Goal: Task Accomplishment & Management: Manage account settings

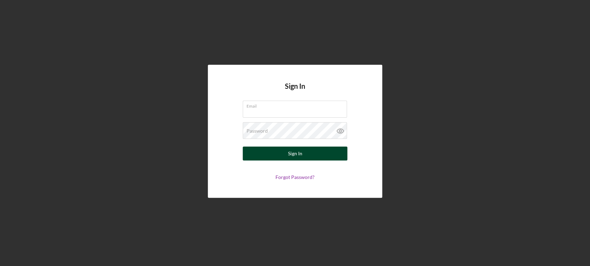
type input "[EMAIL_ADDRESS][DOMAIN_NAME]"
click at [252, 152] on button "Sign In" at bounding box center [295, 154] width 105 height 14
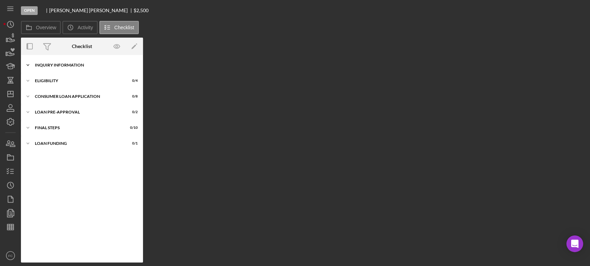
drag, startPoint x: 56, startPoint y: 68, endPoint x: 49, endPoint y: 63, distance: 8.0
click at [49, 63] on div "Icon/Expander Inquiry Information 0 / 8" at bounding box center [82, 65] width 122 height 14
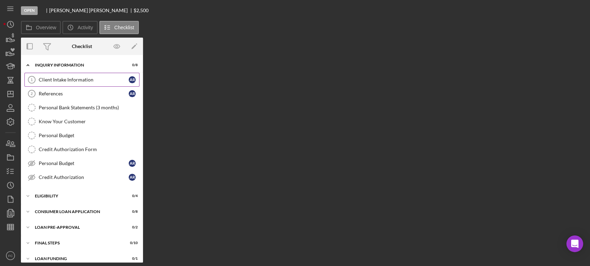
click at [54, 79] on div "Client Intake Information" at bounding box center [84, 80] width 90 height 6
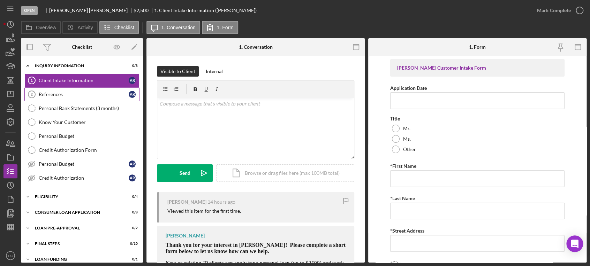
click at [68, 95] on div "References" at bounding box center [84, 95] width 90 height 6
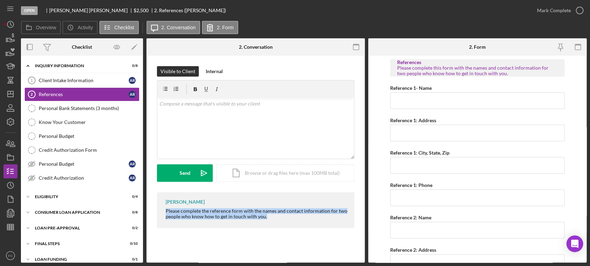
drag, startPoint x: 161, startPoint y: 211, endPoint x: 276, endPoint y: 220, distance: 115.5
click at [276, 220] on div "[PERSON_NAME] Please complete the reference form with the names and contact inf…" at bounding box center [255, 211] width 197 height 36
copy div "Please complete the reference form with the names and contact information for t…"
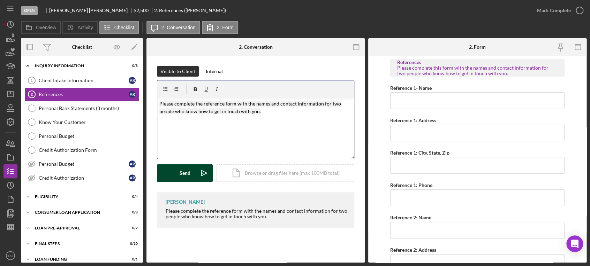
click at [187, 178] on div "Send" at bounding box center [185, 173] width 11 height 17
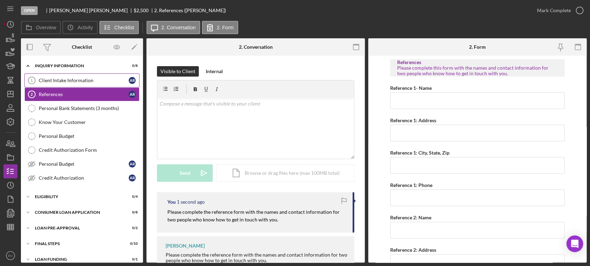
click at [81, 83] on div "Client Intake Information" at bounding box center [84, 81] width 90 height 6
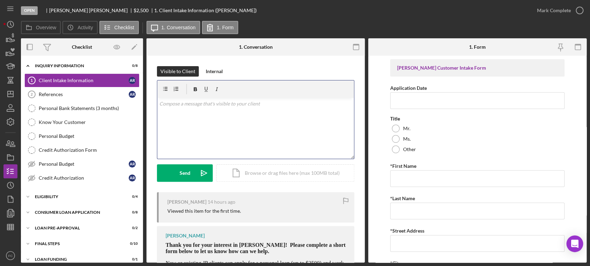
click at [196, 119] on div "v Color teal Color pink Remove color Add row above Add row below Add column bef…" at bounding box center [255, 128] width 197 height 61
click at [186, 175] on div "Send" at bounding box center [185, 173] width 11 height 17
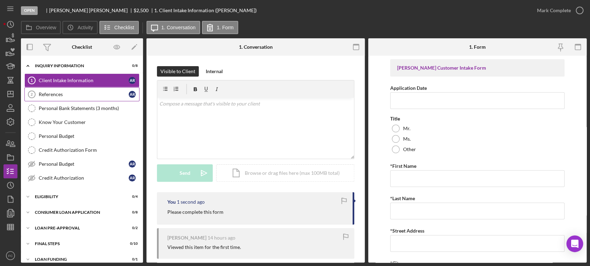
click at [55, 91] on link "References 2 References A R" at bounding box center [81, 95] width 115 height 14
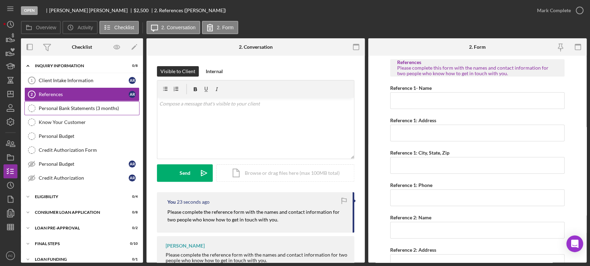
click at [54, 110] on div "Personal Bank Statements (3 months)" at bounding box center [89, 109] width 100 height 6
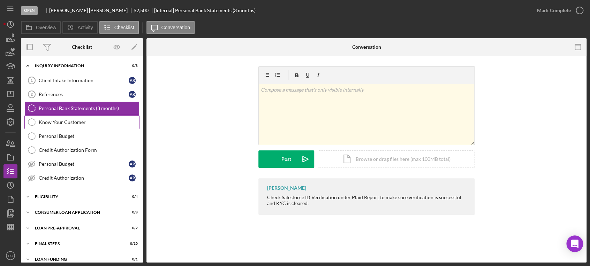
click at [63, 122] on div "Know Your Customer" at bounding box center [89, 123] width 100 height 6
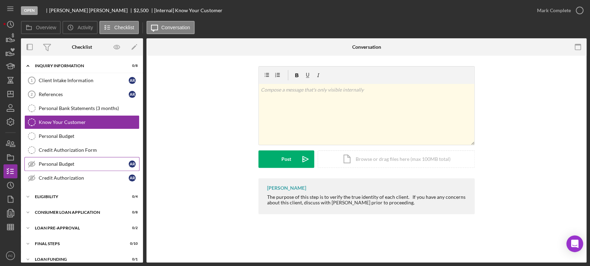
click at [57, 164] on div "Personal Budget" at bounding box center [84, 164] width 90 height 6
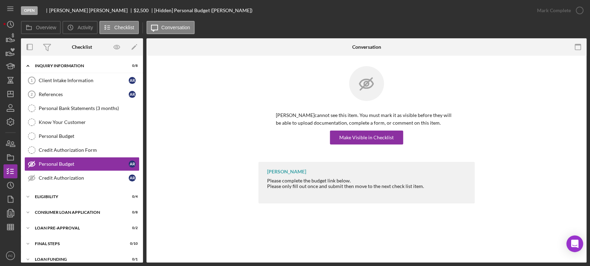
click at [48, 10] on div at bounding box center [46, 11] width 6 height 6
drag, startPoint x: 49, startPoint y: 9, endPoint x: 88, endPoint y: 9, distance: 39.1
click at [88, 9] on div "[PERSON_NAME]" at bounding box center [91, 11] width 84 height 6
copy div "[PERSON_NAME]"
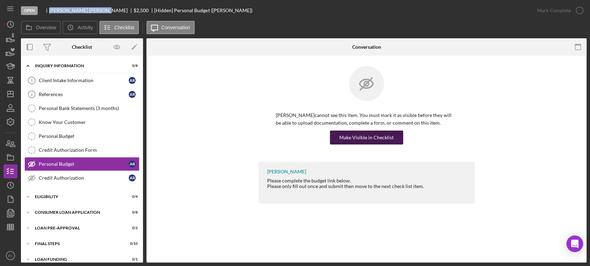
click at [351, 136] on div "Make Visible in Checklist" at bounding box center [366, 138] width 54 height 14
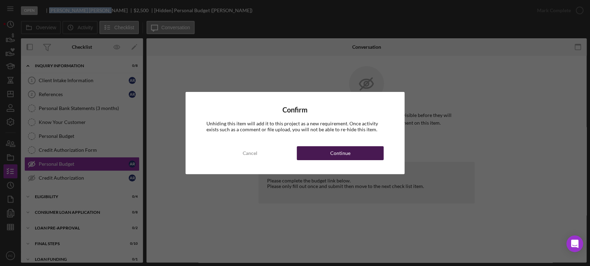
click at [331, 154] on div "Continue" at bounding box center [340, 153] width 20 height 14
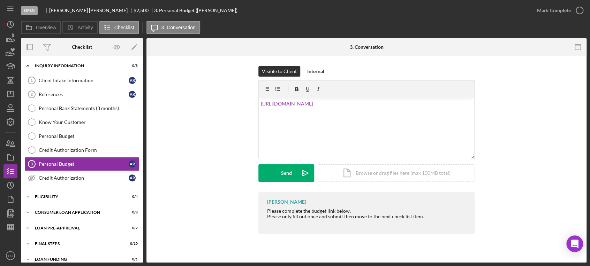
drag, startPoint x: 268, startPoint y: 211, endPoint x: 351, endPoint y: 213, distance: 82.3
click at [351, 213] on div "[PERSON_NAME] Please complete the budget link below. Please only fill out once …" at bounding box center [366, 214] width 216 height 42
copy div "Please complete the budget link below."
click at [261, 101] on link "[URL][DOMAIN_NAME]" at bounding box center [287, 104] width 52 height 6
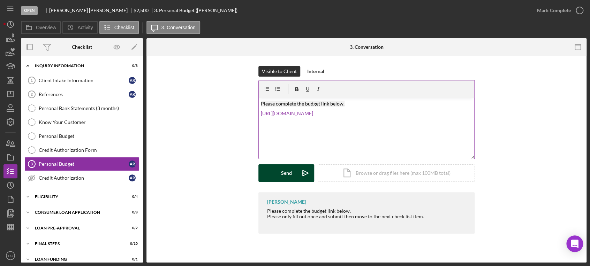
click at [276, 172] on button "Send Icon/icon-invite-send" at bounding box center [286, 173] width 56 height 17
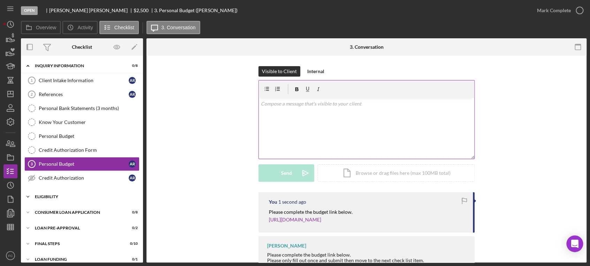
click at [53, 197] on div "Eligibility" at bounding box center [84, 197] width 99 height 4
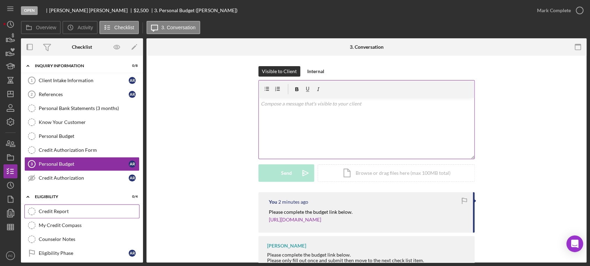
click at [61, 212] on div "Credit Report" at bounding box center [89, 212] width 100 height 6
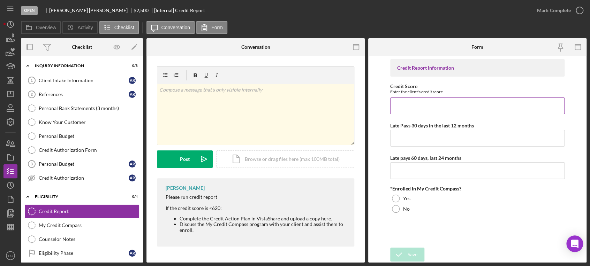
click at [410, 105] on input "Credit Score" at bounding box center [477, 106] width 175 height 17
type input "5"
type input "545"
click at [410, 134] on input "Late Pays 30 days in the last 12 months" at bounding box center [477, 138] width 175 height 17
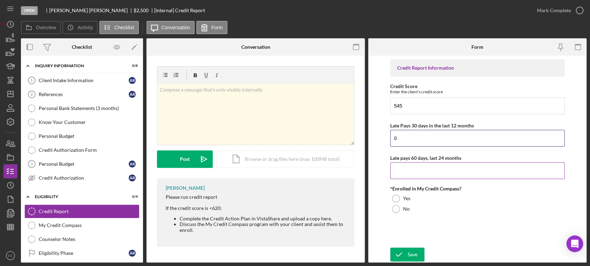
type input "0"
click at [412, 168] on input "Late pays 60 days, last 24 months" at bounding box center [477, 171] width 175 height 17
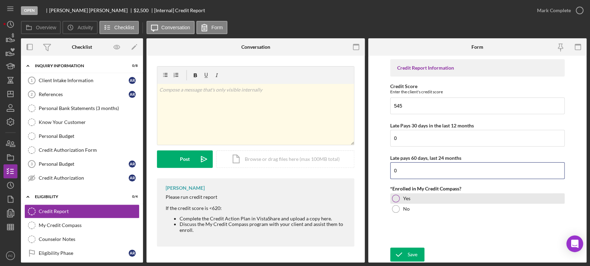
type input "0"
click at [393, 198] on div at bounding box center [396, 199] width 8 height 8
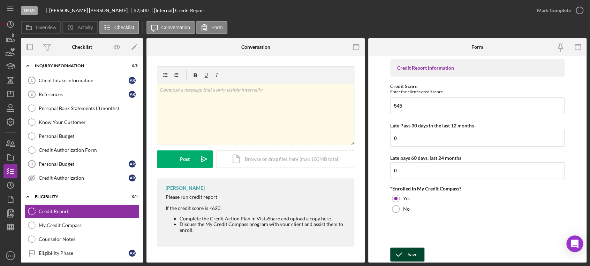
click at [401, 254] on icon "submit" at bounding box center [398, 254] width 17 height 17
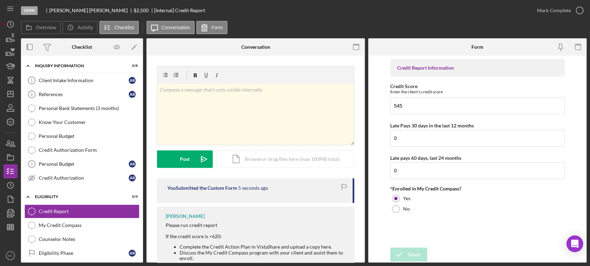
scroll to position [25, 0]
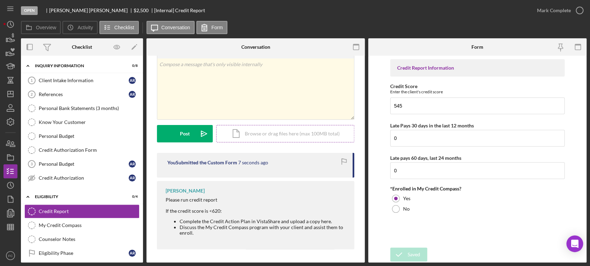
click at [269, 134] on div "Icon/Document Browse or drag files here (max 100MB total) Tap to choose files o…" at bounding box center [285, 133] width 138 height 17
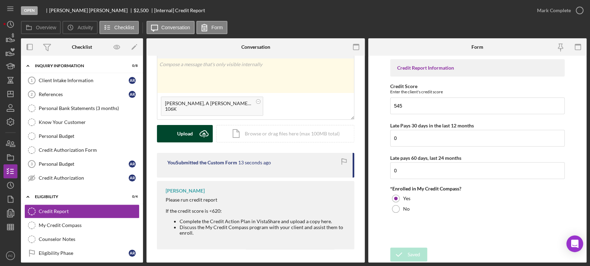
click at [193, 130] on button "Upload Icon/Upload" at bounding box center [185, 133] width 56 height 17
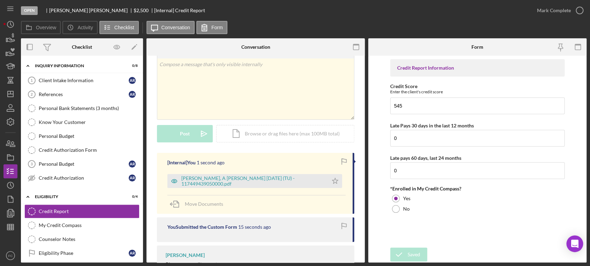
drag, startPoint x: 325, startPoint y: 183, endPoint x: 371, endPoint y: 135, distance: 66.9
click at [328, 181] on icon "Icon/Star" at bounding box center [335, 181] width 14 height 14
click at [581, 8] on icon "button" at bounding box center [579, 10] width 17 height 17
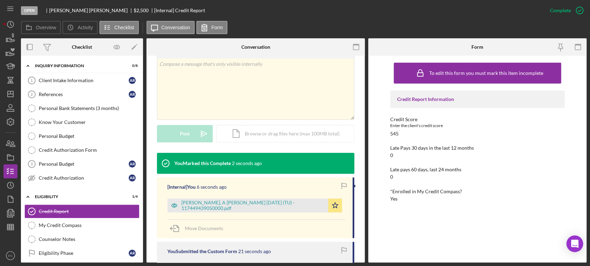
scroll to position [39, 0]
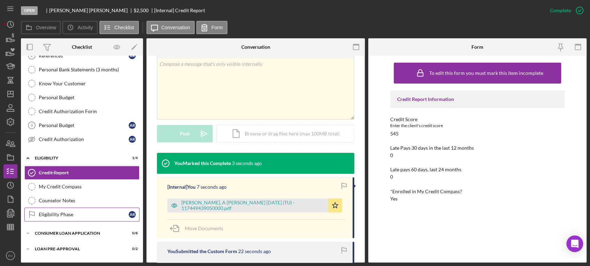
click at [68, 217] on div "Eligibility Phase" at bounding box center [84, 215] width 90 height 6
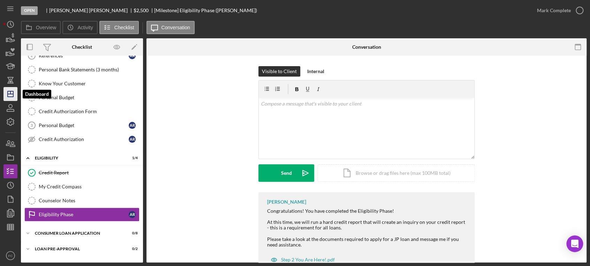
click at [10, 96] on icon "Icon/Dashboard" at bounding box center [10, 93] width 17 height 17
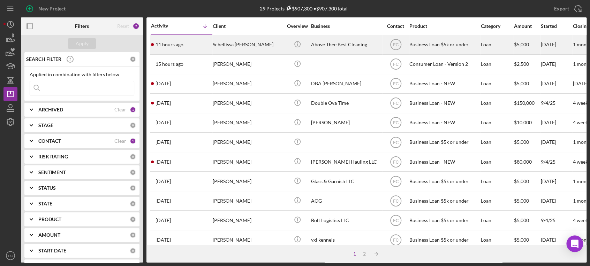
click at [198, 39] on div "11 hours ago Schellissa [PERSON_NAME]" at bounding box center [181, 45] width 61 height 18
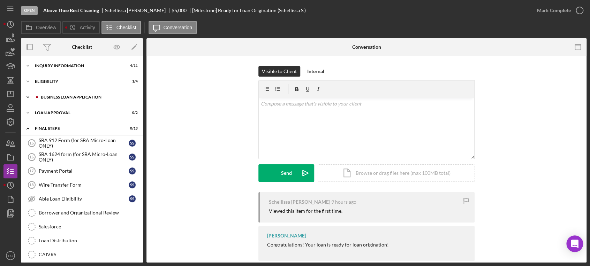
click at [76, 101] on div "Icon/Expander BUSINESS LOAN APPLICATION 2 / 11" at bounding box center [82, 97] width 122 height 14
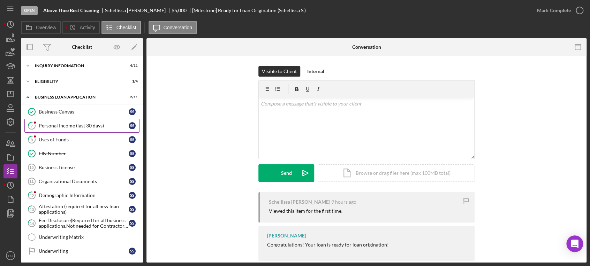
click at [65, 128] on div "Personal Income (last 30 days)" at bounding box center [84, 126] width 90 height 6
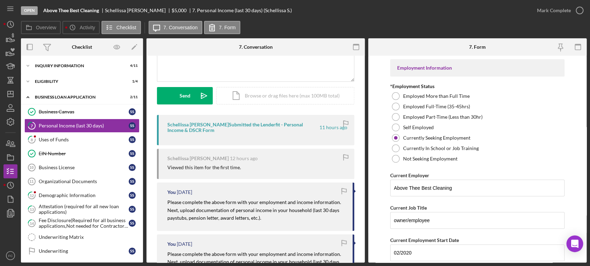
scroll to position [155, 0]
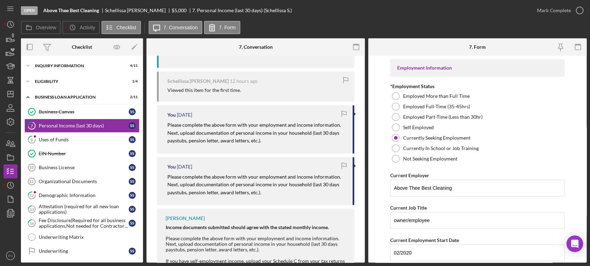
drag, startPoint x: 167, startPoint y: 135, endPoint x: 268, endPoint y: 146, distance: 102.1
click at [268, 146] on div "You [DATE] Please complete the above form with your employment and income infor…" at bounding box center [255, 129] width 197 height 48
copy mark "Next, upload documentation of personal income in your household (last 30 days p…"
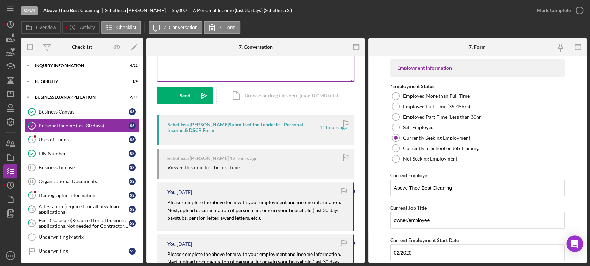
scroll to position [0, 0]
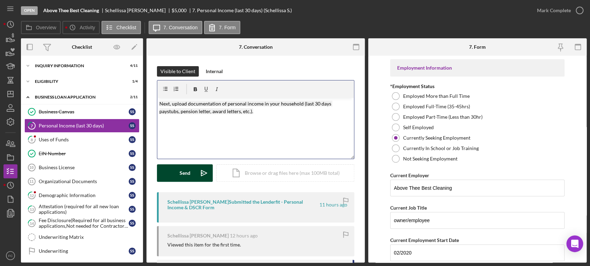
click at [168, 175] on button "Send Icon/icon-invite-send" at bounding box center [185, 173] width 56 height 17
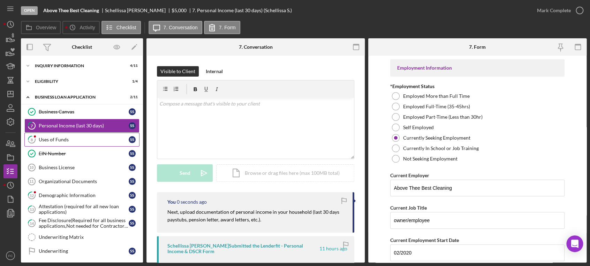
click at [71, 141] on div "Uses of Funds" at bounding box center [84, 140] width 90 height 6
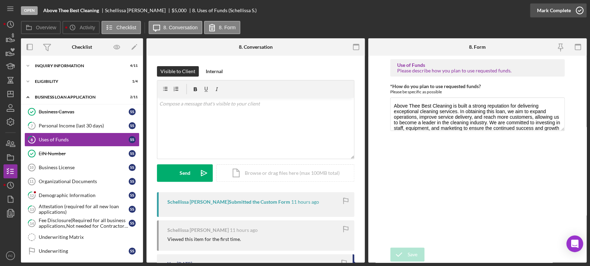
click at [578, 8] on icon "button" at bounding box center [579, 10] width 17 height 17
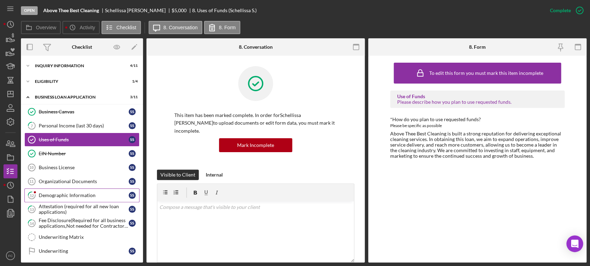
click at [72, 196] on div "Demographic Information" at bounding box center [84, 196] width 90 height 6
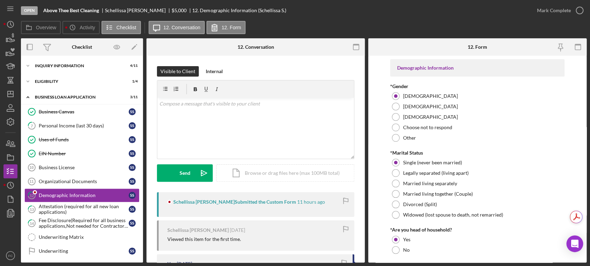
drag, startPoint x: 491, startPoint y: 69, endPoint x: 545, endPoint y: 29, distance: 67.1
drag, startPoint x: 545, startPoint y: 29, endPoint x: 580, endPoint y: 10, distance: 39.5
click at [580, 10] on button "Mark Complete" at bounding box center [558, 10] width 56 height 14
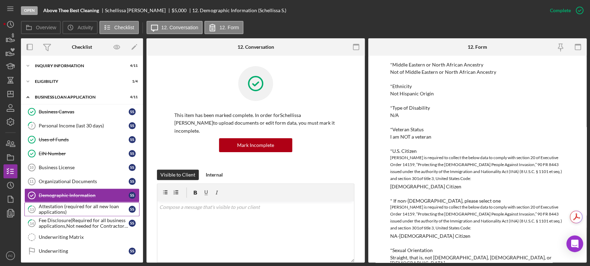
scroll to position [39, 0]
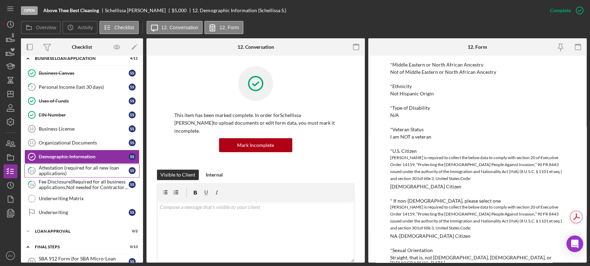
click at [61, 172] on div "Attestation (required for all new loan applications)" at bounding box center [84, 170] width 90 height 11
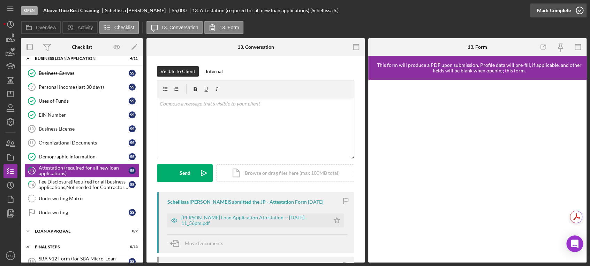
click at [578, 7] on circle "button" at bounding box center [579, 10] width 7 height 7
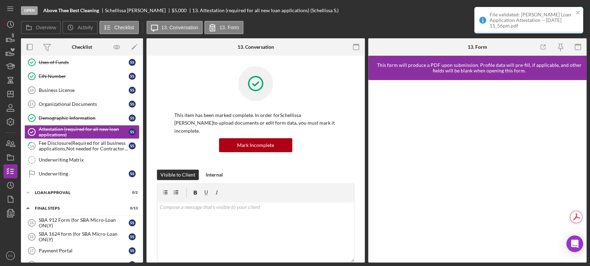
scroll to position [116, 0]
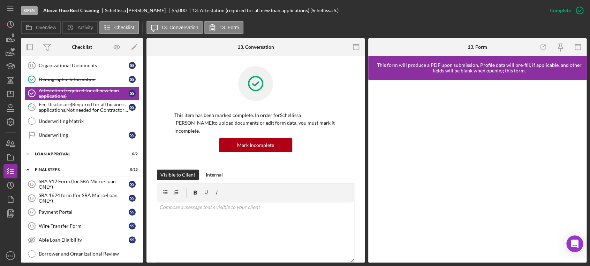
click at [58, 181] on div "SBA 912 Form (for SBA Micro-Loan ONLY)" at bounding box center [84, 184] width 90 height 11
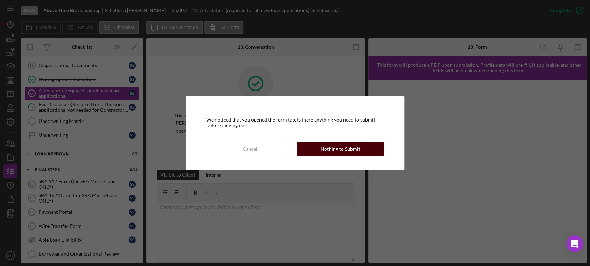
click at [306, 150] on button "Nothing to Submit" at bounding box center [340, 149] width 87 height 14
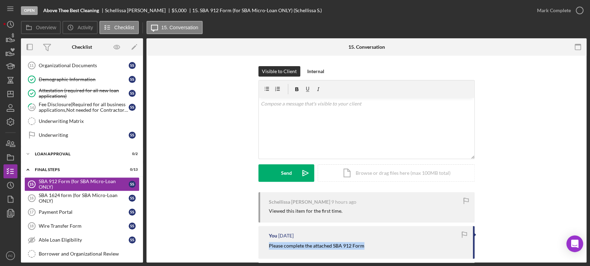
drag, startPoint x: 264, startPoint y: 250, endPoint x: 367, endPoint y: 247, distance: 102.6
click at [367, 247] on div "You [DATE] Please complete the attached SBA 912 Form" at bounding box center [366, 242] width 216 height 32
copy mark "Please complete the attached SBA 912 Form"
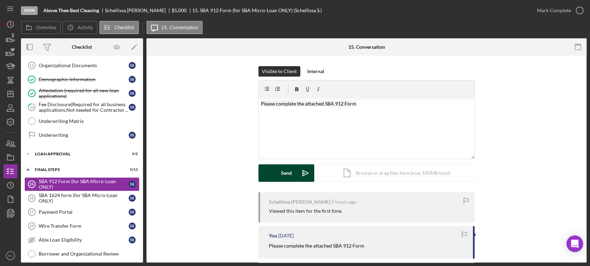
click at [277, 171] on button "Send Icon/icon-invite-send" at bounding box center [286, 173] width 56 height 17
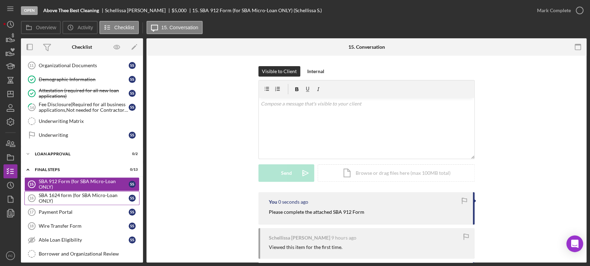
click at [75, 197] on div "SBA 1624 form (for SBA Micro-Loan ONLY)" at bounding box center [84, 198] width 90 height 11
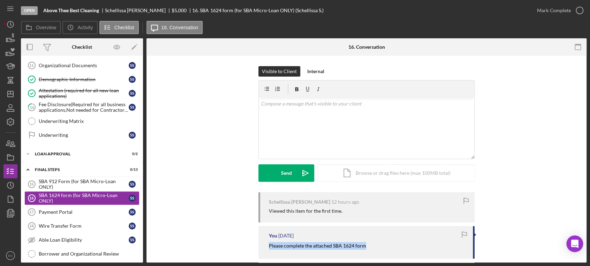
drag, startPoint x: 272, startPoint y: 247, endPoint x: 368, endPoint y: 248, distance: 95.9
click at [377, 249] on div "You [DATE] Please complete the attached SBA 1624 form" at bounding box center [366, 242] width 216 height 32
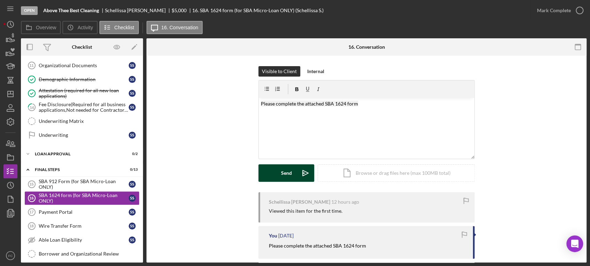
click at [277, 175] on button "Send Icon/icon-invite-send" at bounding box center [286, 173] width 56 height 17
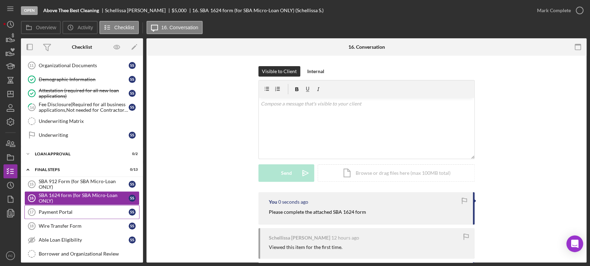
click at [84, 211] on div "Payment Portal" at bounding box center [84, 213] width 90 height 6
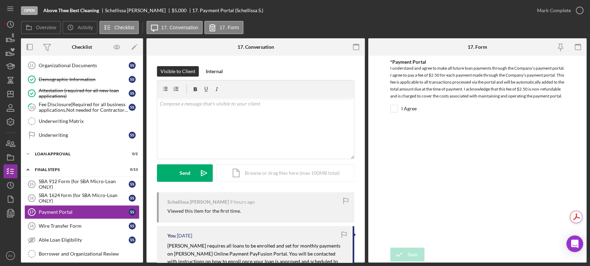
scroll to position [77, 0]
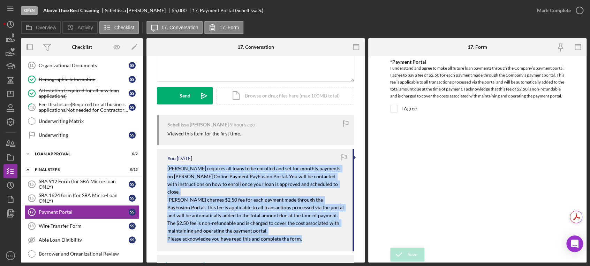
drag, startPoint x: 166, startPoint y: 169, endPoint x: 289, endPoint y: 220, distance: 133.0
click at [301, 226] on div "You [DATE] [PERSON_NAME] requires all loans to be enrolled and set for monthly …" at bounding box center [255, 200] width 197 height 103
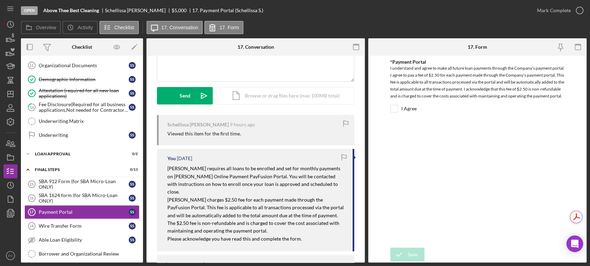
drag, startPoint x: 263, startPoint y: 199, endPoint x: 313, endPoint y: 239, distance: 64.8
click at [313, 239] on div "You [DATE] [PERSON_NAME] requires all loans to be enrolled and set for monthly …" at bounding box center [255, 200] width 197 height 103
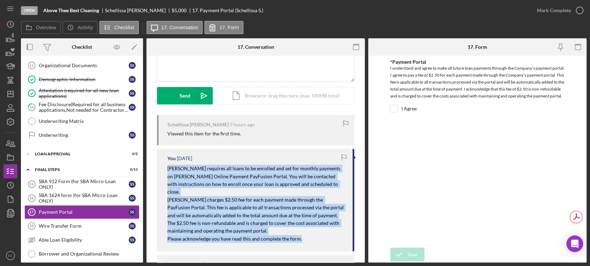
drag, startPoint x: 165, startPoint y: 168, endPoint x: 312, endPoint y: 235, distance: 161.1
click at [312, 235] on div "You [DATE] [PERSON_NAME] requires all loans to be enrolled and set for monthly …" at bounding box center [255, 200] width 197 height 103
copy div "[PERSON_NAME] requires all loans to be enrolled and set for monthly payments on…"
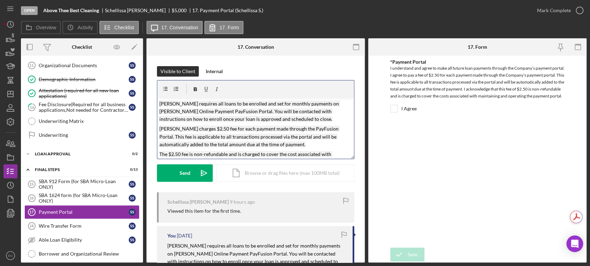
scroll to position [17, 0]
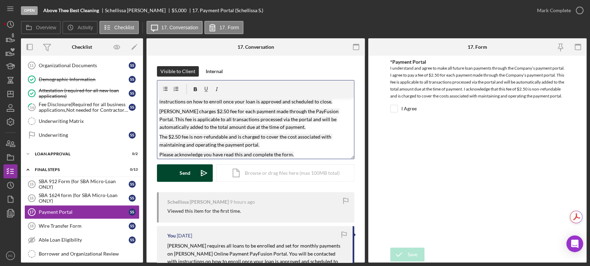
click at [171, 173] on button "Send Icon/icon-invite-send" at bounding box center [185, 173] width 56 height 17
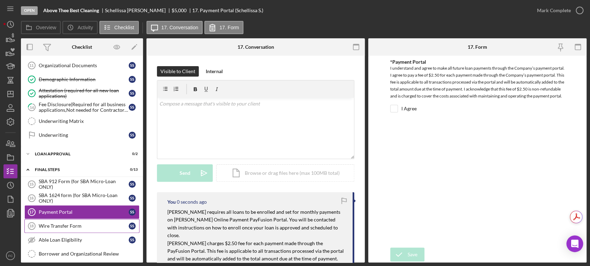
scroll to position [0, 0]
click at [77, 226] on div "Wire Transfer Form" at bounding box center [84, 227] width 90 height 6
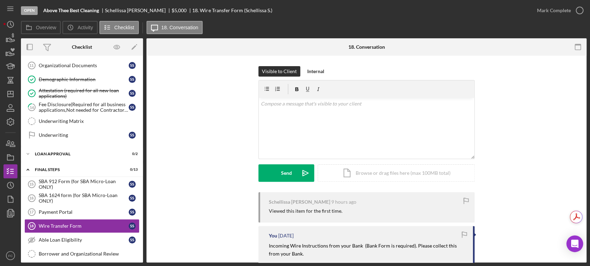
scroll to position [39, 0]
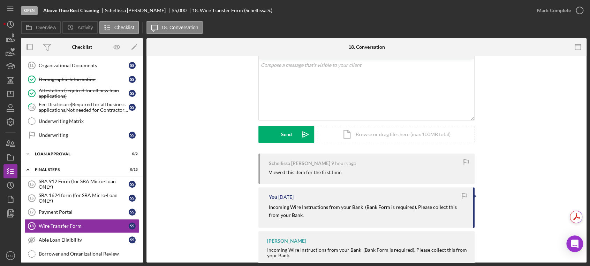
drag, startPoint x: 272, startPoint y: 208, endPoint x: 360, endPoint y: 226, distance: 89.2
click at [360, 226] on div "You [DATE] Incoming Wire Instructions from your Bank (Bank Form is required). P…" at bounding box center [366, 208] width 216 height 40
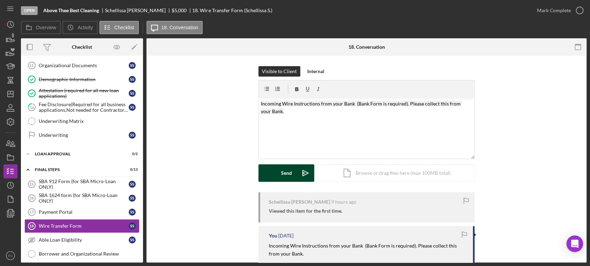
click at [268, 174] on button "Send Icon/icon-invite-send" at bounding box center [286, 173] width 56 height 17
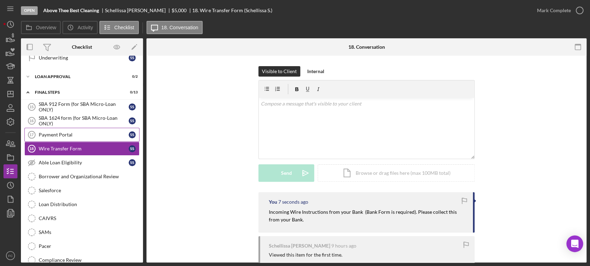
scroll to position [155, 0]
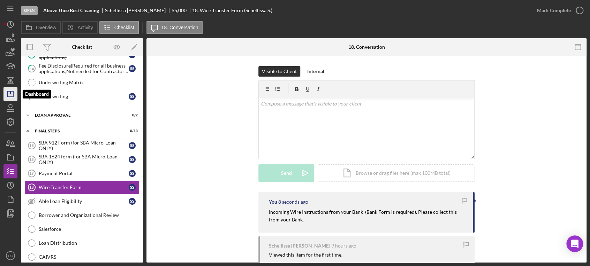
click at [14, 93] on icon "Icon/Dashboard" at bounding box center [10, 93] width 17 height 17
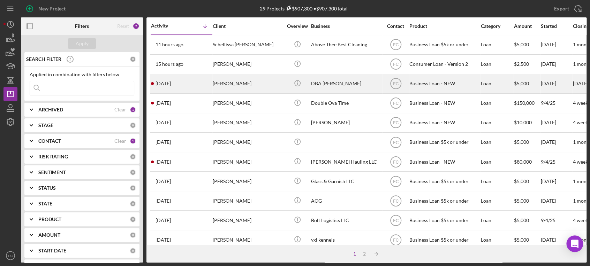
click at [212, 78] on div "[DATE] [PERSON_NAME]" at bounding box center [181, 84] width 61 height 18
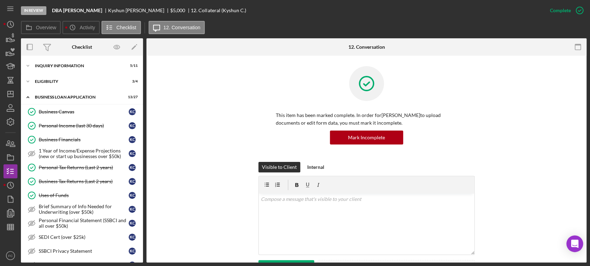
scroll to position [118, 0]
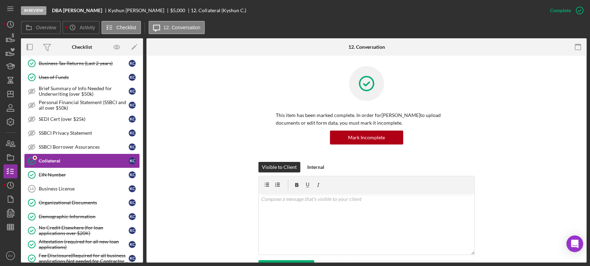
click at [53, 158] on div "Collateral" at bounding box center [84, 161] width 90 height 6
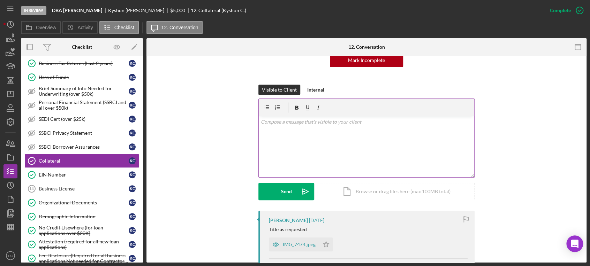
scroll to position [116, 0]
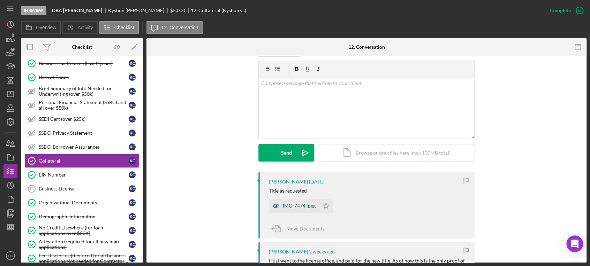
click at [292, 206] on div "IMG_7474.jpeg" at bounding box center [299, 206] width 33 height 6
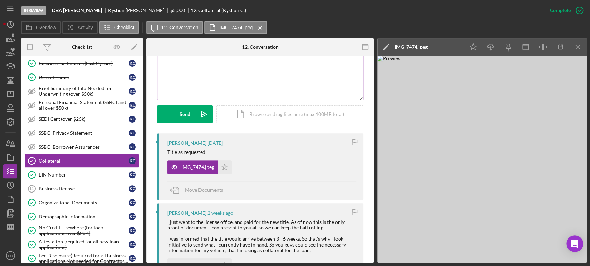
scroll to position [194, 0]
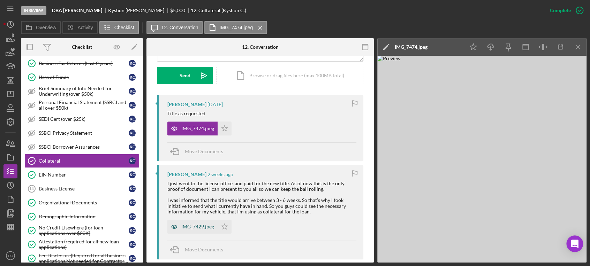
click at [193, 225] on div "IMG_7429.jpeg" at bounding box center [197, 227] width 33 height 6
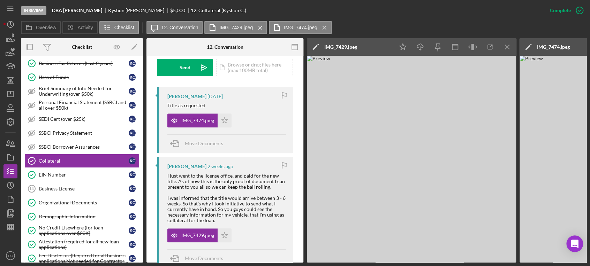
scroll to position [248, 0]
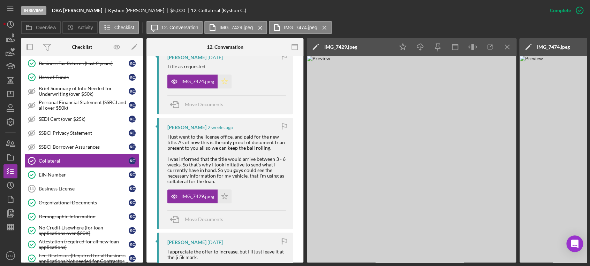
click at [229, 89] on icon "Icon/Star" at bounding box center [225, 82] width 14 height 14
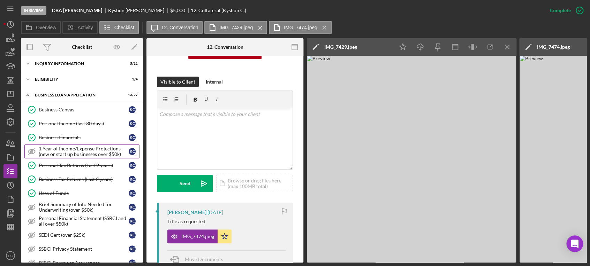
scroll to position [0, 0]
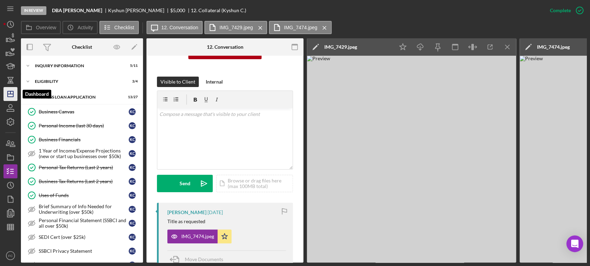
click at [9, 94] on line "button" at bounding box center [11, 94] width 6 height 0
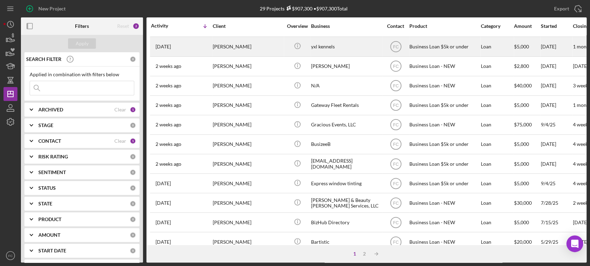
scroll to position [284, 0]
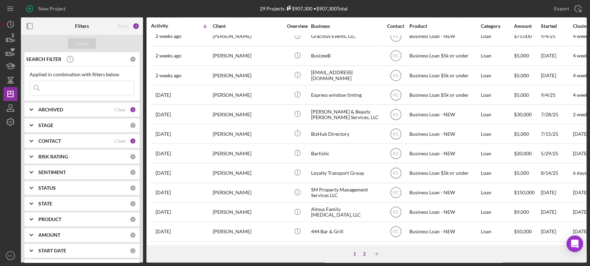
click at [366, 252] on div "2" at bounding box center [365, 254] width 10 height 6
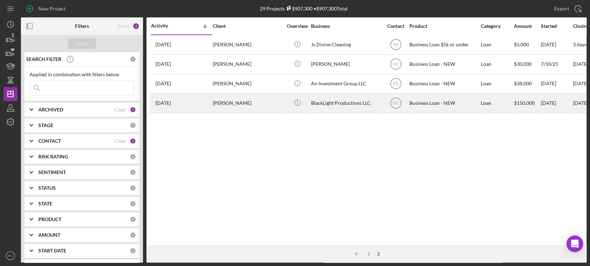
scroll to position [0, 0]
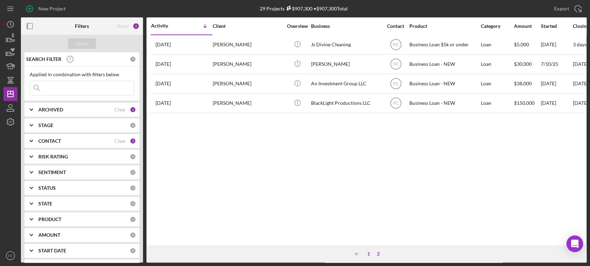
click at [371, 254] on div "1" at bounding box center [369, 254] width 10 height 6
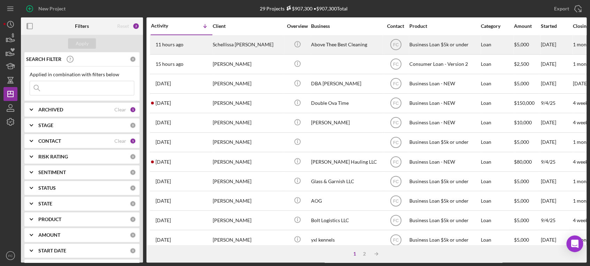
click at [195, 46] on div "11 hours ago Schellissa [PERSON_NAME]" at bounding box center [181, 45] width 61 height 18
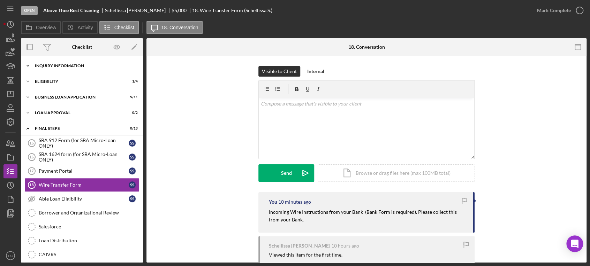
click at [63, 68] on div "Icon/Expander INQUIRY INFORMATION 4 / 11" at bounding box center [82, 66] width 122 height 14
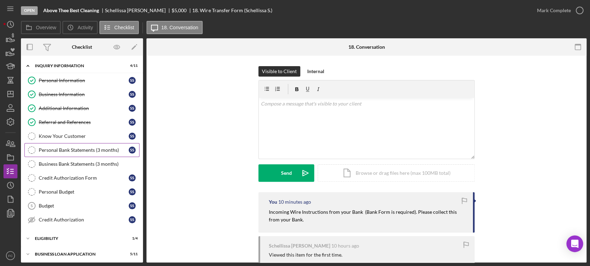
click at [68, 154] on link "Personal Bank Statements (3 months) Personal Bank Statements (3 months) S S" at bounding box center [81, 150] width 115 height 14
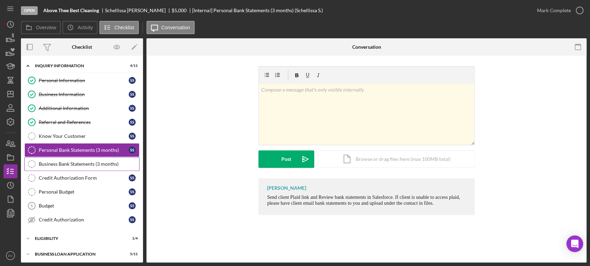
click at [61, 163] on div "Business Bank Statements (3 months)" at bounding box center [89, 164] width 100 height 6
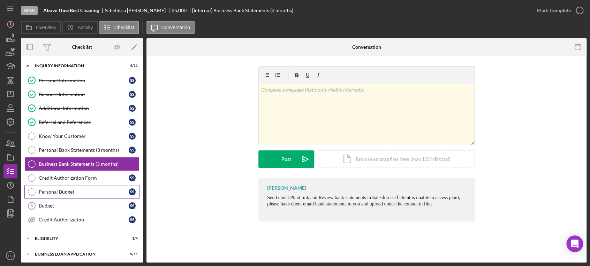
click at [48, 192] on div "Personal Budget" at bounding box center [84, 192] width 90 height 6
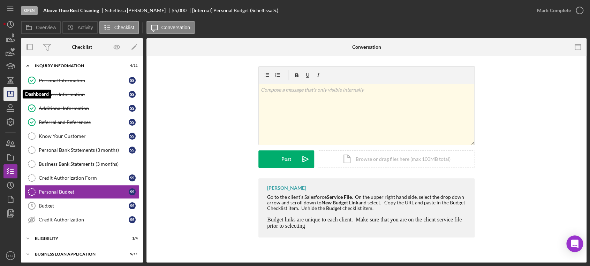
click at [11, 95] on icon "Icon/Dashboard" at bounding box center [10, 93] width 17 height 17
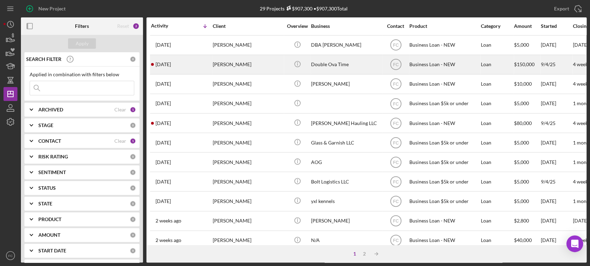
scroll to position [77, 0]
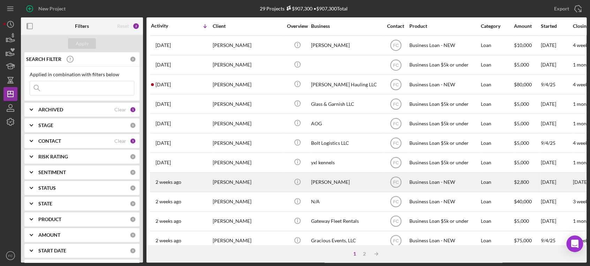
click at [258, 176] on div "[PERSON_NAME]" at bounding box center [248, 182] width 70 height 18
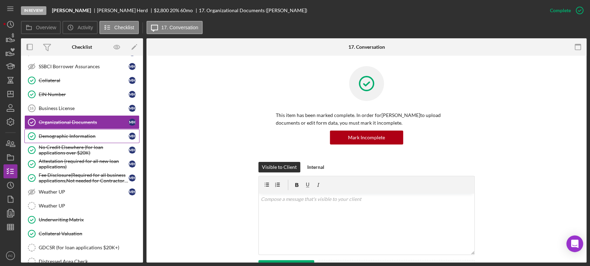
scroll to position [238, 0]
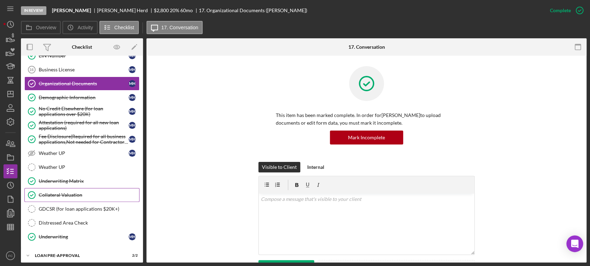
click at [68, 195] on div "Collateral Valuation" at bounding box center [89, 196] width 100 height 6
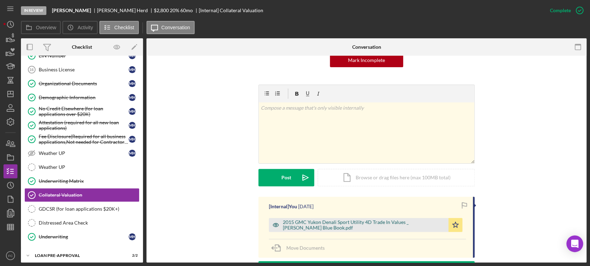
scroll to position [116, 0]
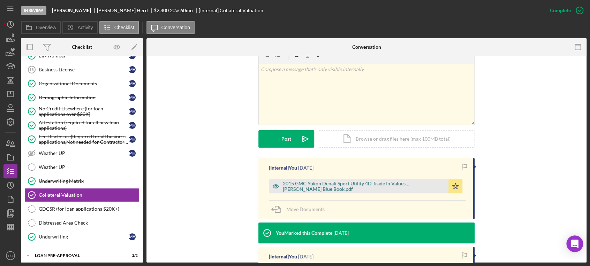
click at [304, 186] on div "2015 GMC Yukon Denali Sport Utility 4D Trade In Values _ [PERSON_NAME] Blue Boo…" at bounding box center [364, 186] width 162 height 11
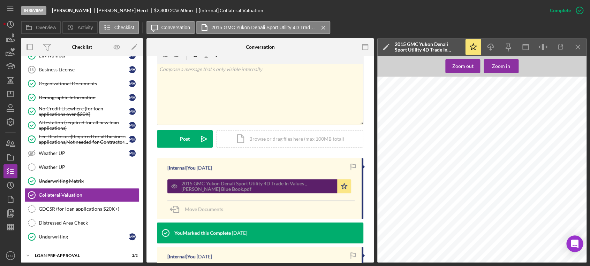
click at [256, 186] on div "2015 GMC Yukon Denali Sport Utility 4D Trade In Values _ [PERSON_NAME] Blue Boo…" at bounding box center [257, 186] width 152 height 11
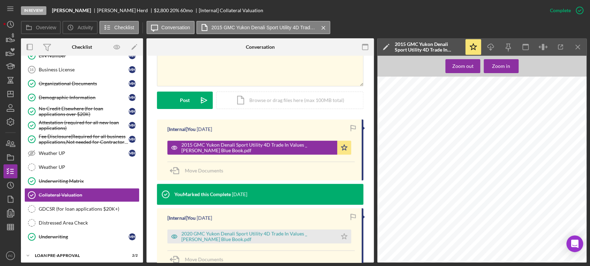
scroll to position [194, 0]
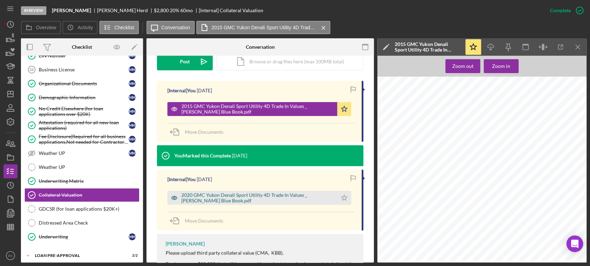
click at [224, 198] on div "2020 GMC Yukon Denali Sport Utility 4D Trade In Values _ [PERSON_NAME] Blue Boo…" at bounding box center [257, 198] width 152 height 11
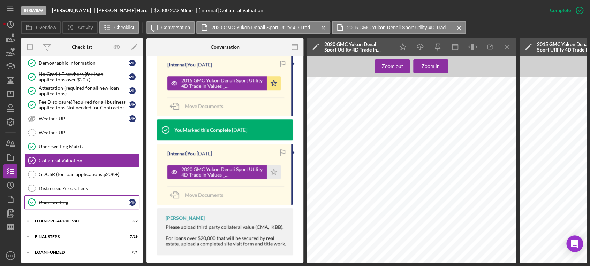
scroll to position [156, 0]
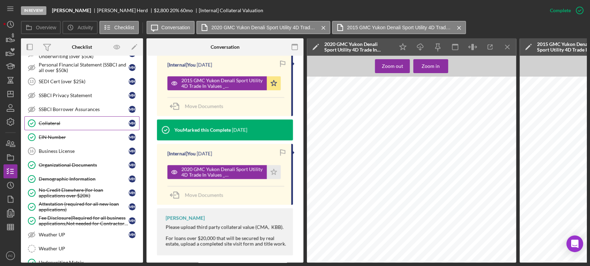
click at [68, 121] on div "Collateral" at bounding box center [84, 124] width 90 height 6
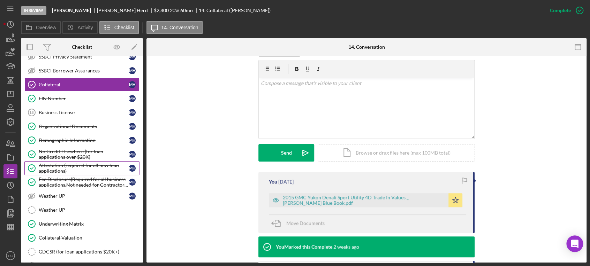
scroll to position [233, 0]
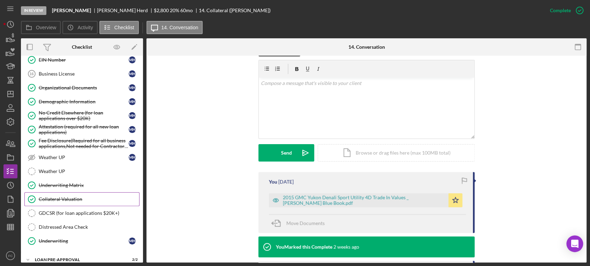
click at [71, 199] on div "Collateral Valuation" at bounding box center [89, 200] width 100 height 6
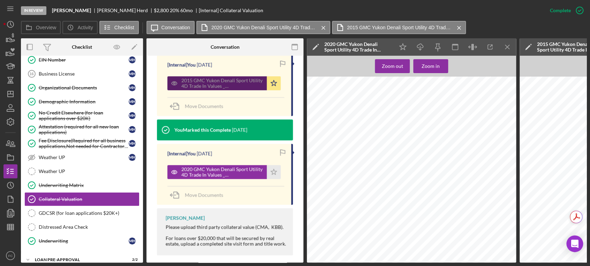
click at [197, 78] on div "2015 GMC Yukon Denali Sport Utility 4D Trade In Values _ [PERSON_NAME] Blue Boo…" at bounding box center [222, 83] width 82 height 11
click at [229, 78] on div "2015 GMC Yukon Denali Sport Utility 4D Trade In Values _ [PERSON_NAME] Blue Boo…" at bounding box center [222, 83] width 82 height 11
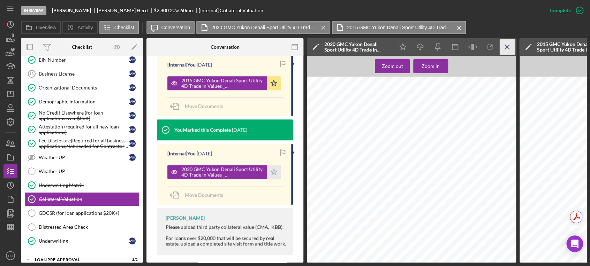
click at [507, 43] on icon "Icon/Menu Close" at bounding box center [508, 47] width 16 height 16
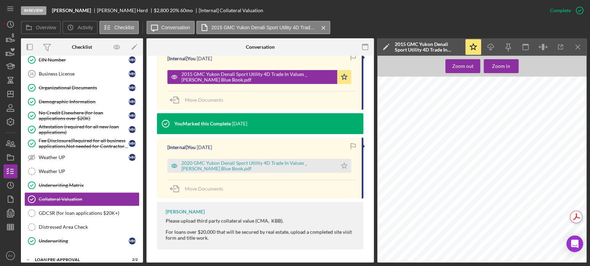
click at [536, 165] on div "Home [DATE] 9:29 AM 2015 GMC Yukon Denali Sport Utility 4D Trade In Values | [P…" at bounding box center [483, 215] width 213 height 276
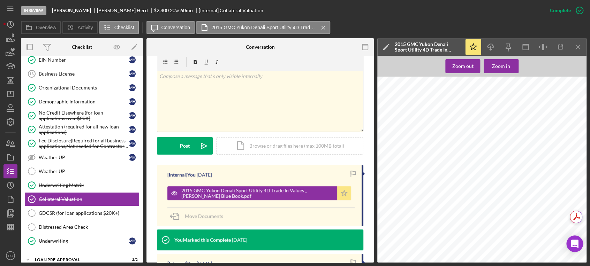
click at [344, 193] on polygon "button" at bounding box center [344, 193] width 6 height 6
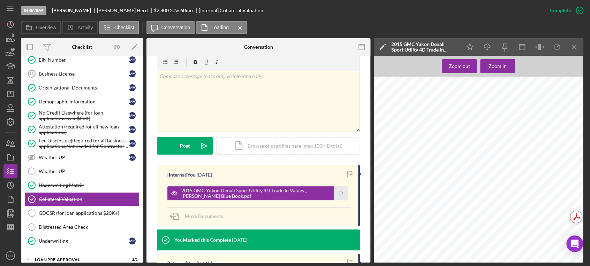
scroll to position [117, 0]
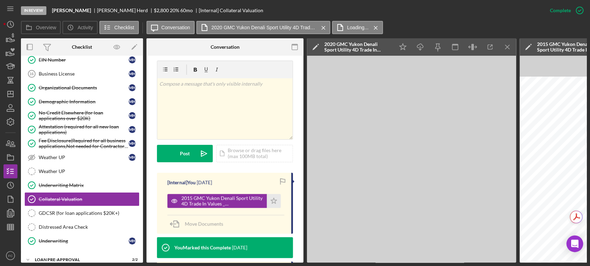
click at [292, 148] on div "This item has been marked complete. In order for undefined undefined to upload …" at bounding box center [224, 163] width 157 height 449
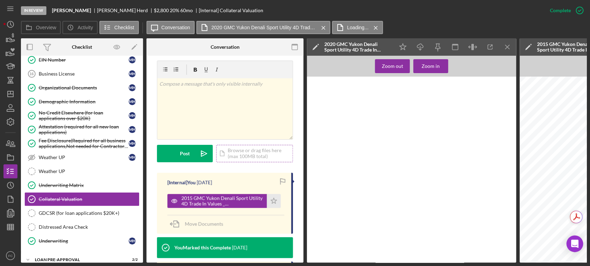
click at [247, 145] on div "Icon/Document Browse or drag files here (max 100MB total) Tap to choose files o…" at bounding box center [254, 153] width 77 height 17
click at [508, 47] on icon "Icon/Menu Close" at bounding box center [508, 47] width 16 height 16
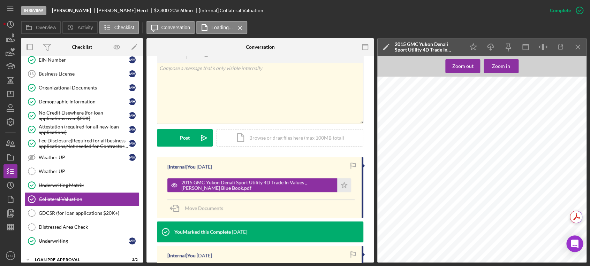
scroll to position [109, 0]
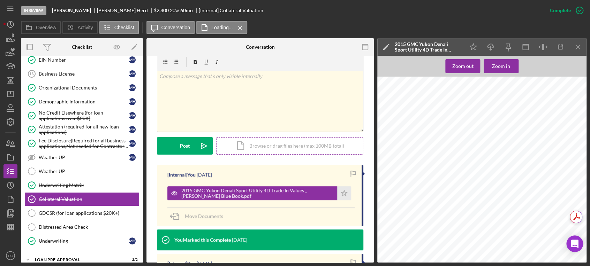
click at [236, 143] on div "Icon/Document Browse or drag files here (max 100MB total) Tap to choose files o…" at bounding box center [289, 145] width 147 height 17
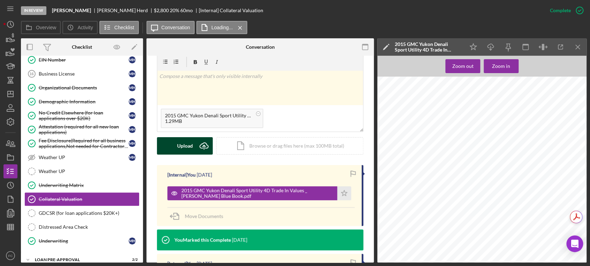
click at [185, 146] on div "Upload" at bounding box center [185, 145] width 16 height 17
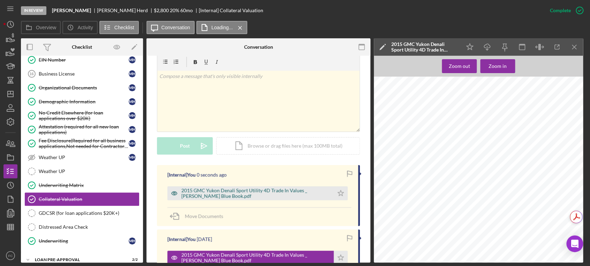
click at [254, 190] on div "2015 GMC Yukon Denali Sport Utility 4D Trade In Values _ [PERSON_NAME] Blue Boo…" at bounding box center [255, 193] width 149 height 11
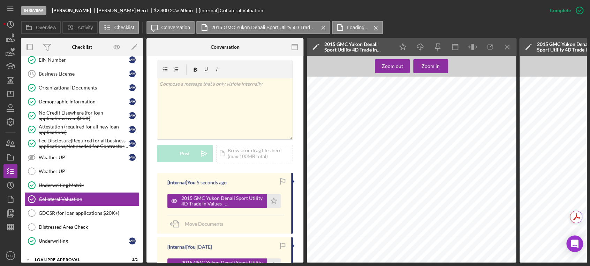
scroll to position [77, 0]
click at [271, 194] on icon "Icon/Star" at bounding box center [274, 201] width 14 height 14
click at [7, 94] on icon "Icon/Dashboard" at bounding box center [10, 93] width 17 height 17
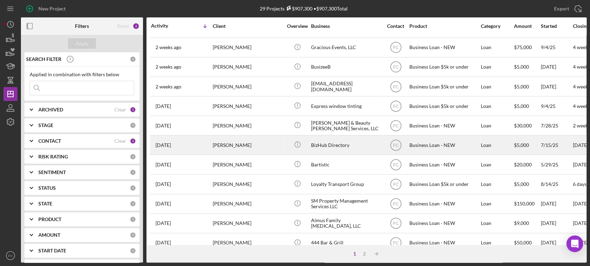
scroll to position [284, 0]
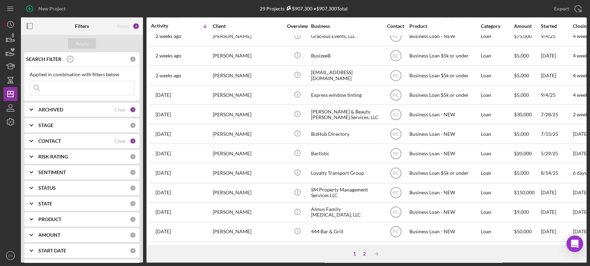
click at [365, 254] on div "2" at bounding box center [365, 254] width 10 height 6
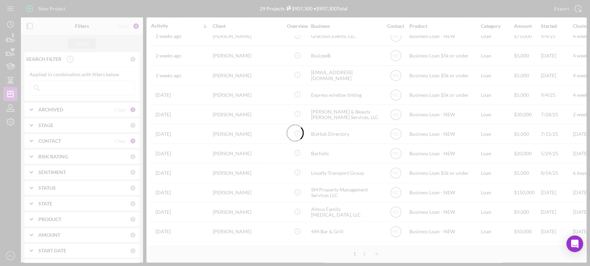
scroll to position [0, 0]
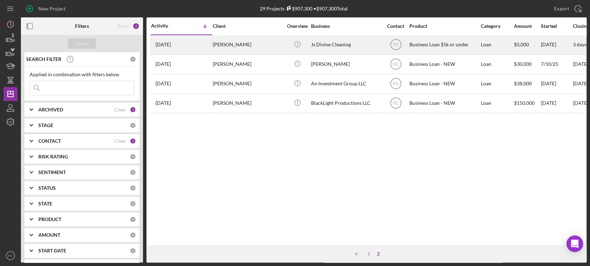
click at [255, 43] on div "[PERSON_NAME]" at bounding box center [248, 45] width 70 height 18
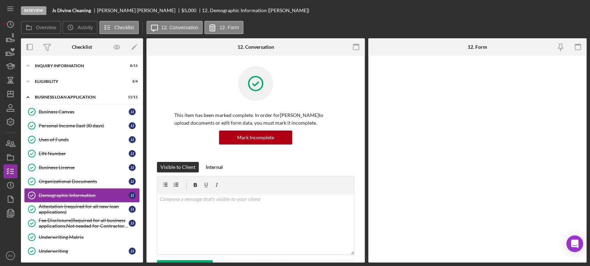
scroll to position [35, 0]
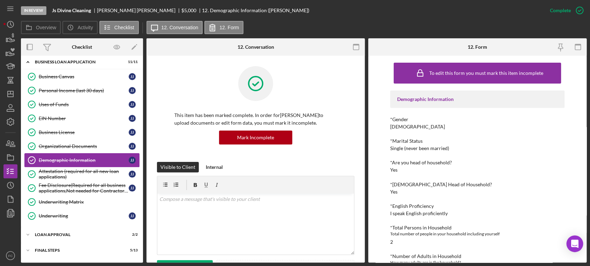
click at [76, 160] on div "Demographic Information" at bounding box center [84, 161] width 90 height 6
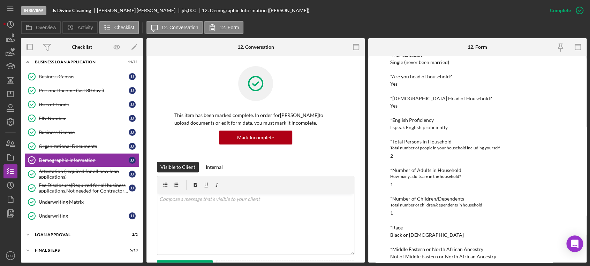
scroll to position [0, 0]
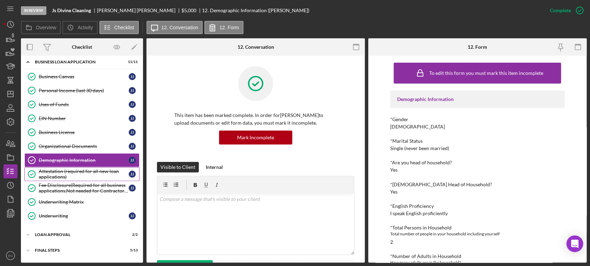
click at [46, 176] on div "Attestation (required for all new loan applications)" at bounding box center [84, 174] width 90 height 11
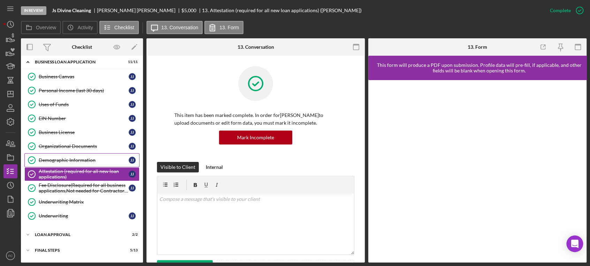
click at [64, 163] on link "Demographic Information Demographic Information J J" at bounding box center [81, 160] width 115 height 14
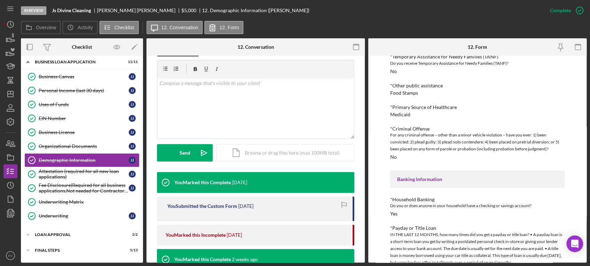
scroll to position [628, 0]
